Goal: Task Accomplishment & Management: Use online tool/utility

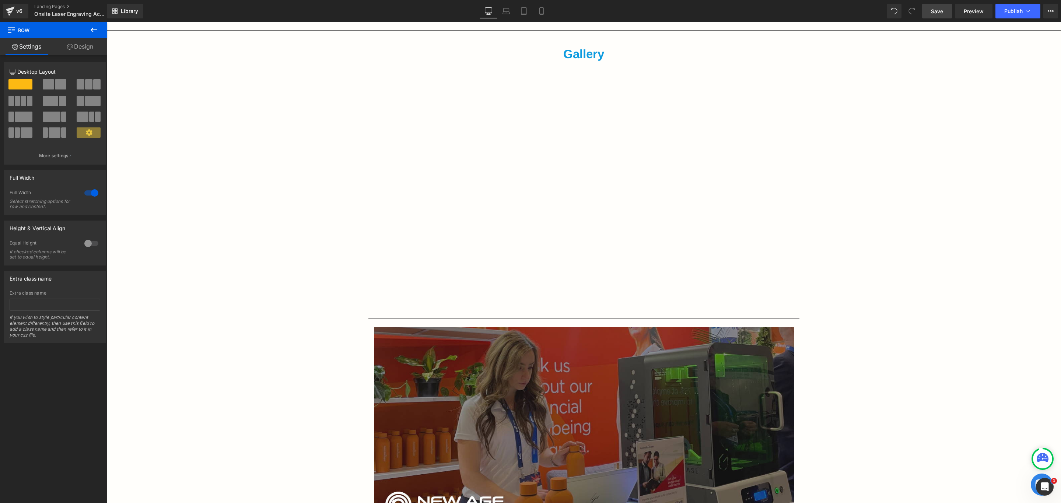
click at [932, 5] on link "Save" at bounding box center [937, 11] width 30 height 15
click at [363, 207] on div "Gallery Text Block Vimeo" at bounding box center [584, 179] width 442 height 269
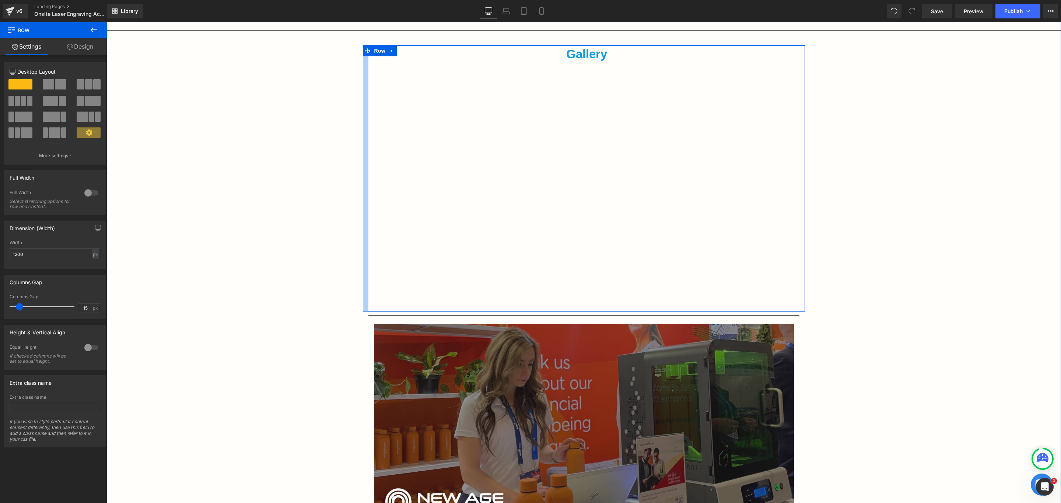
drag, startPoint x: 359, startPoint y: 207, endPoint x: 364, endPoint y: 207, distance: 5.5
click at [364, 207] on div "Gallery Text Block Vimeo Row" at bounding box center [584, 178] width 442 height 266
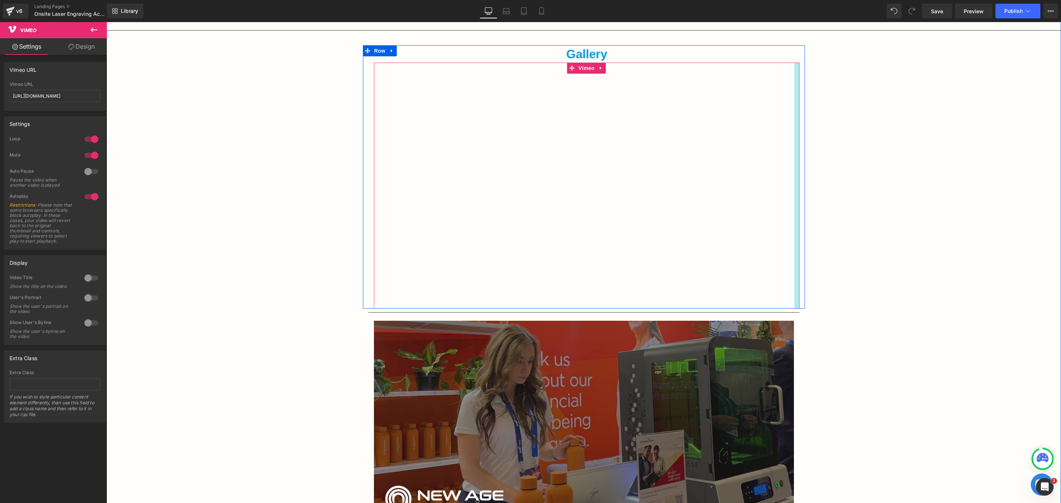
drag, startPoint x: 794, startPoint y: 227, endPoint x: 788, endPoint y: 226, distance: 5.3
click at [788, 226] on div "Vimeo" at bounding box center [586, 186] width 425 height 246
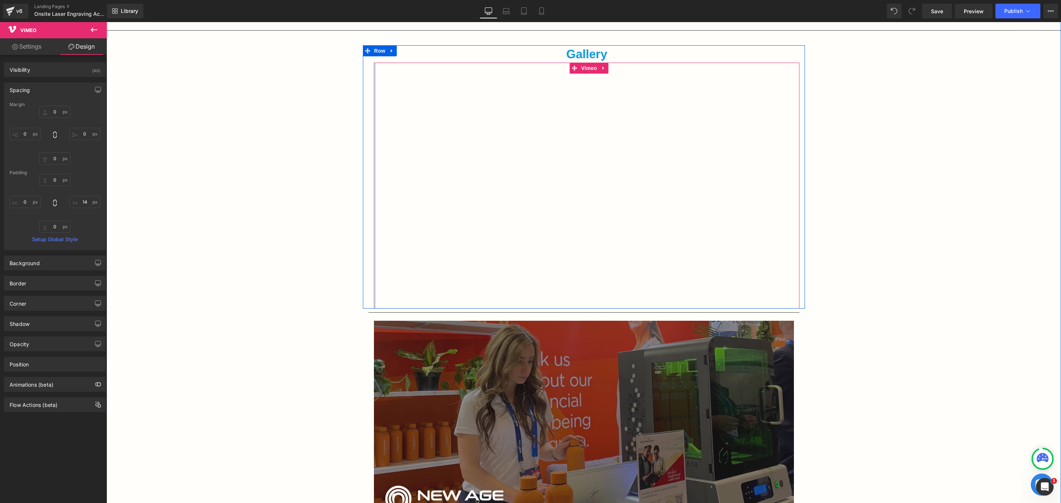
type input "0px"
click at [368, 246] on div "Gallery Text Block Vimeo" at bounding box center [586, 176] width 436 height 263
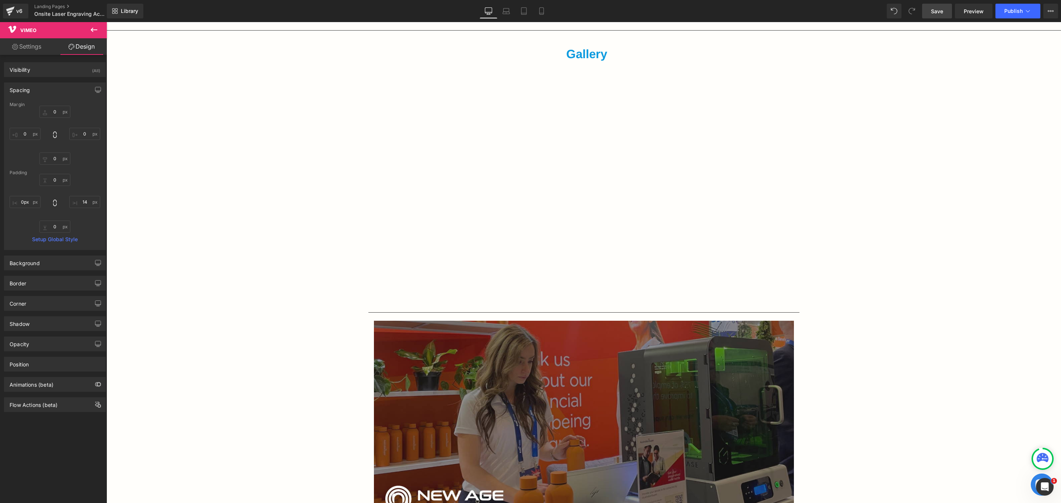
click at [941, 13] on span "Save" at bounding box center [937, 11] width 12 height 8
click at [1005, 9] on span "Publish" at bounding box center [1013, 11] width 18 height 6
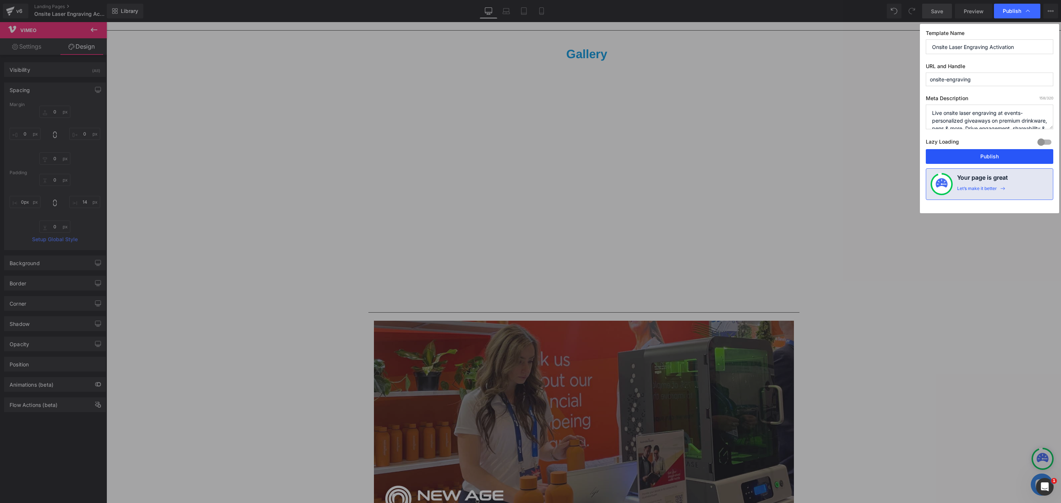
click at [968, 157] on button "Publish" at bounding box center [988, 156] width 127 height 15
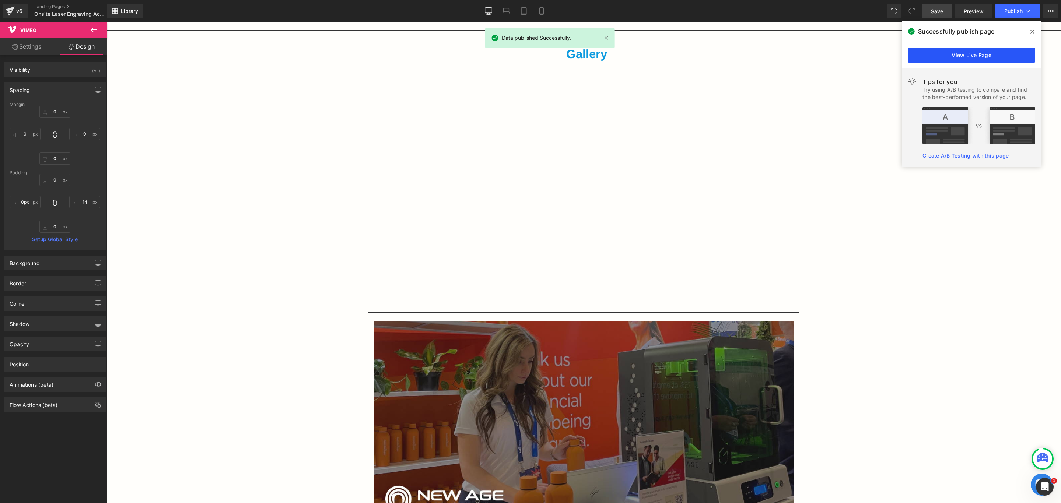
click at [942, 49] on link "View Live Page" at bounding box center [970, 55] width 127 height 15
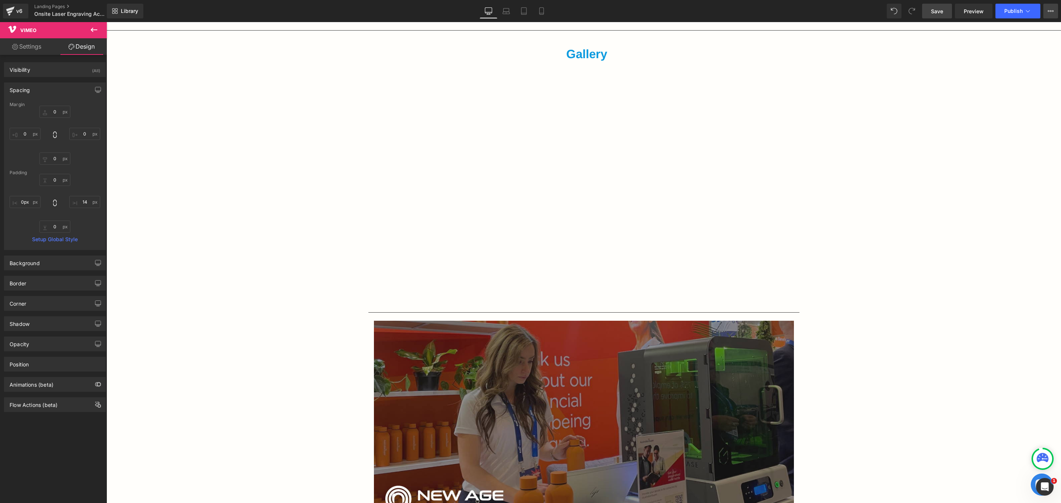
click at [1046, 9] on button "View Live Page View with current Template Save Template to Library Schedule Pub…" at bounding box center [1050, 11] width 15 height 15
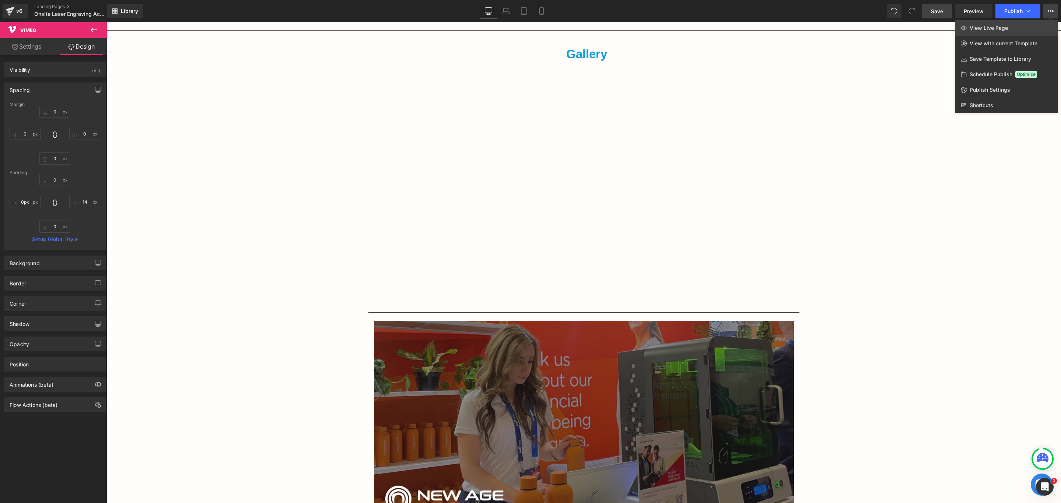
click at [999, 27] on span "View Live Page" at bounding box center [988, 28] width 38 height 7
